Goal: Navigation & Orientation: Find specific page/section

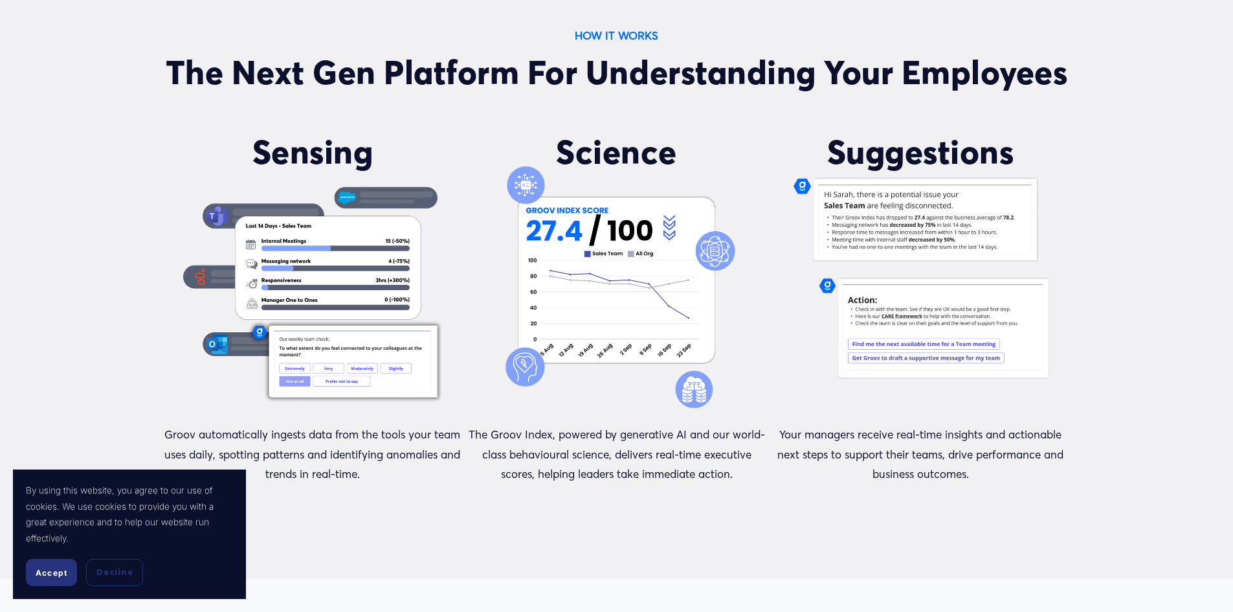
scroll to position [1116, 0]
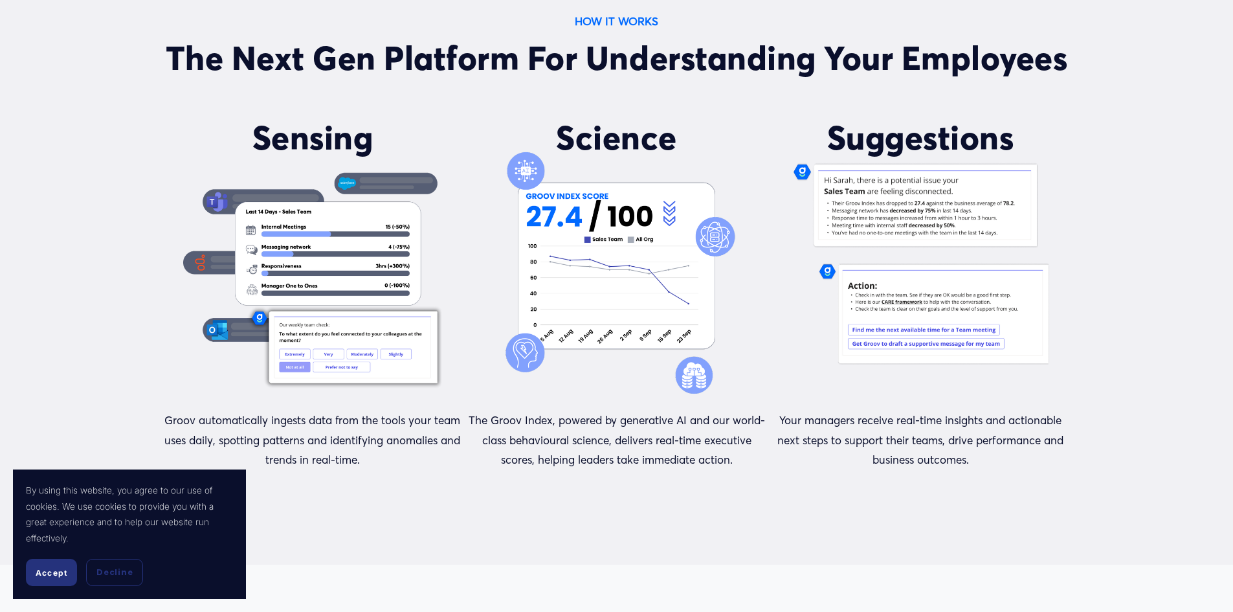
click at [44, 570] on span "Accept" at bounding box center [52, 573] width 32 height 10
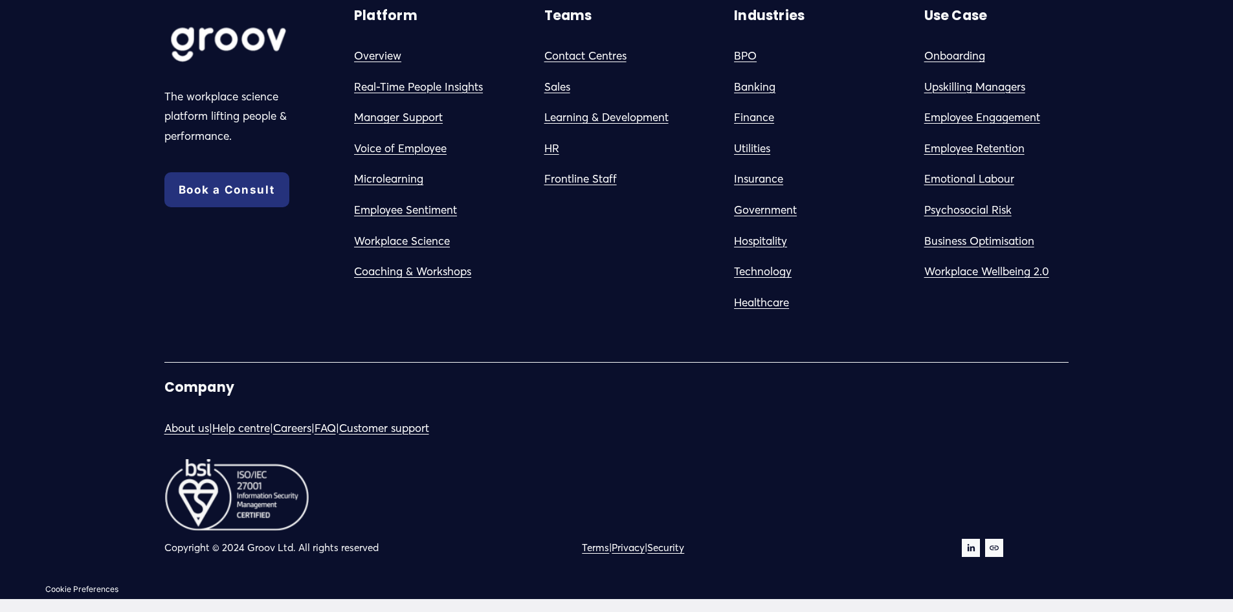
scroll to position [7440, 0]
click at [191, 427] on link "About us" at bounding box center [186, 428] width 45 height 20
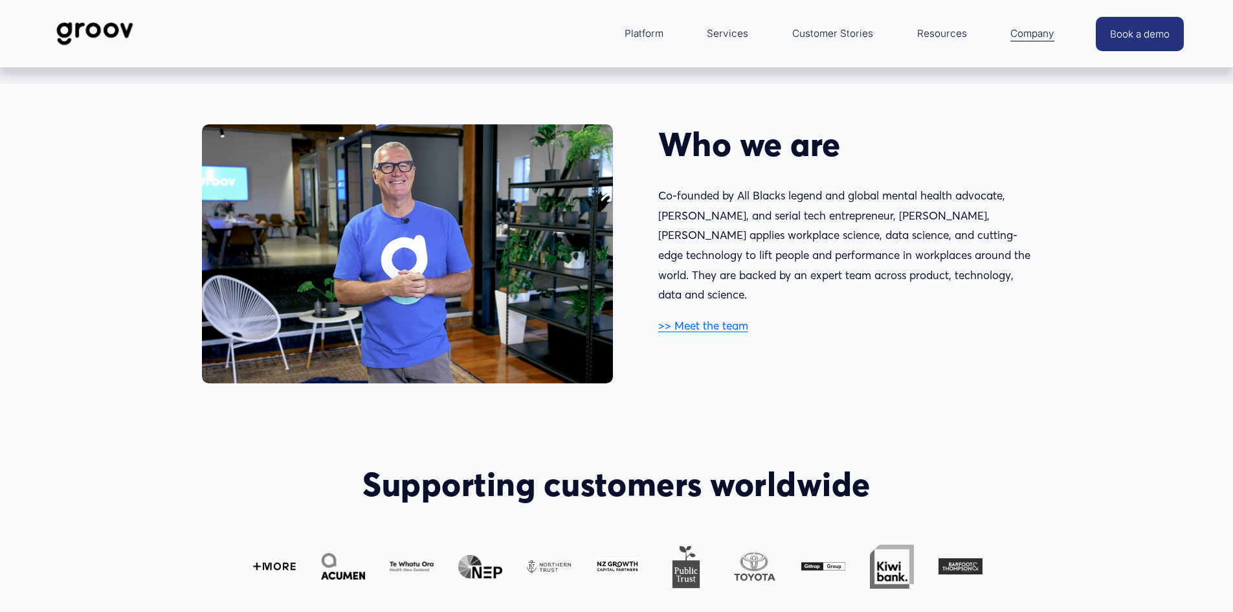
scroll to position [723, 0]
click at [692, 319] on link ">> Meet the team" at bounding box center [703, 326] width 90 height 14
